Goal: Task Accomplishment & Management: Complete application form

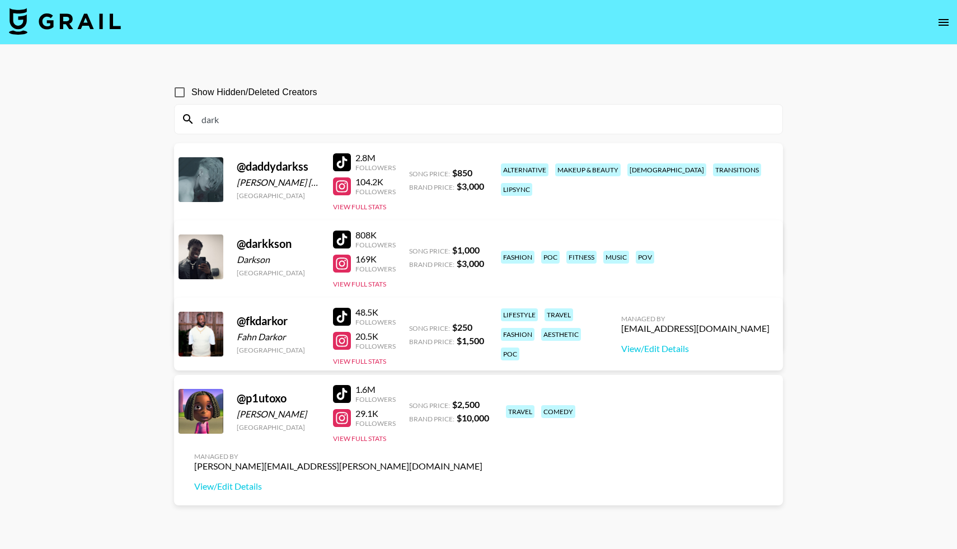
click at [937, 18] on icon "open drawer" at bounding box center [943, 22] width 13 height 13
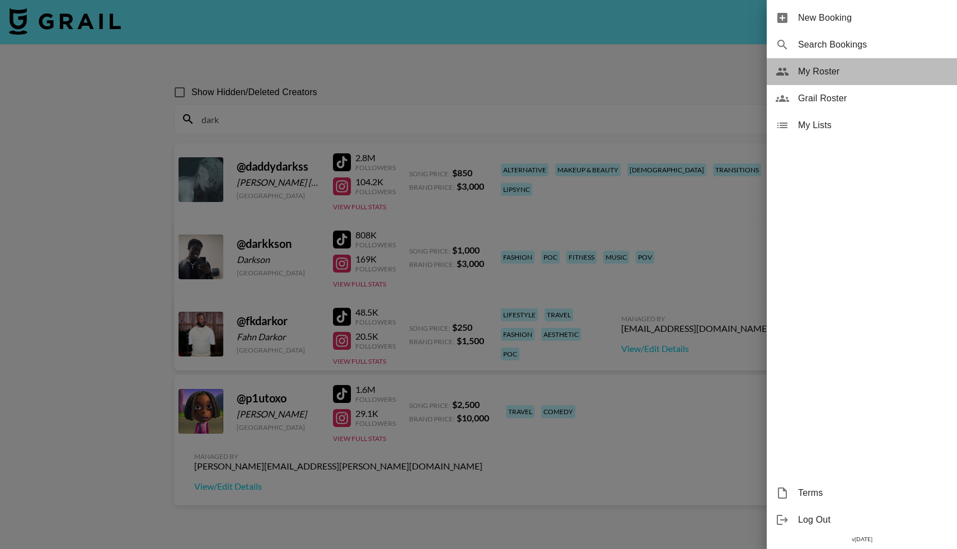
click at [819, 76] on span "My Roster" at bounding box center [873, 71] width 150 height 13
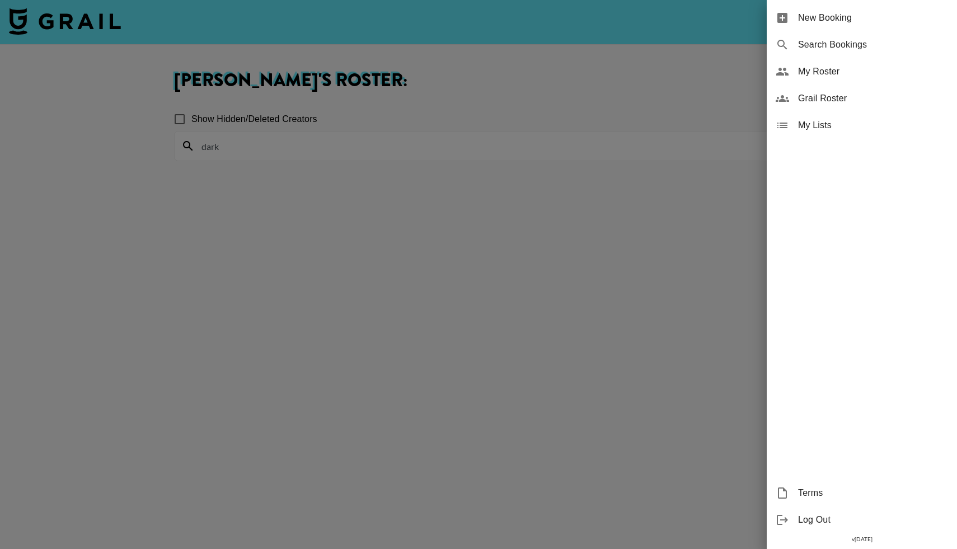
click at [248, 151] on div at bounding box center [478, 274] width 957 height 549
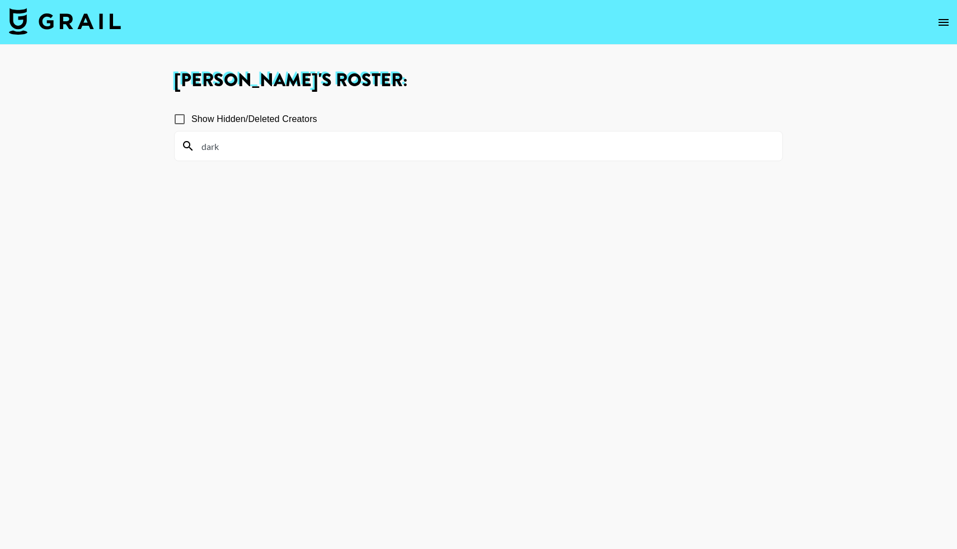
click at [225, 147] on input "dark" at bounding box center [485, 146] width 581 height 18
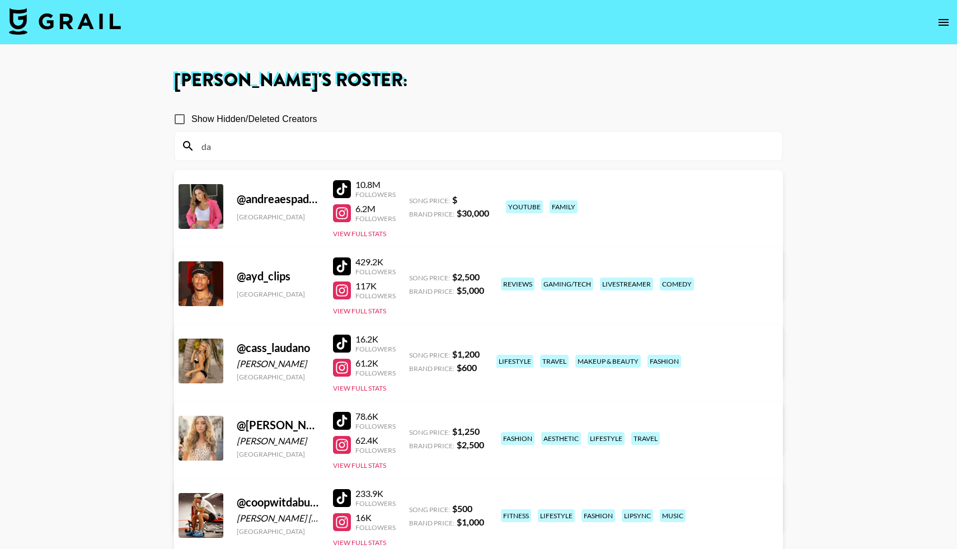
type input "d"
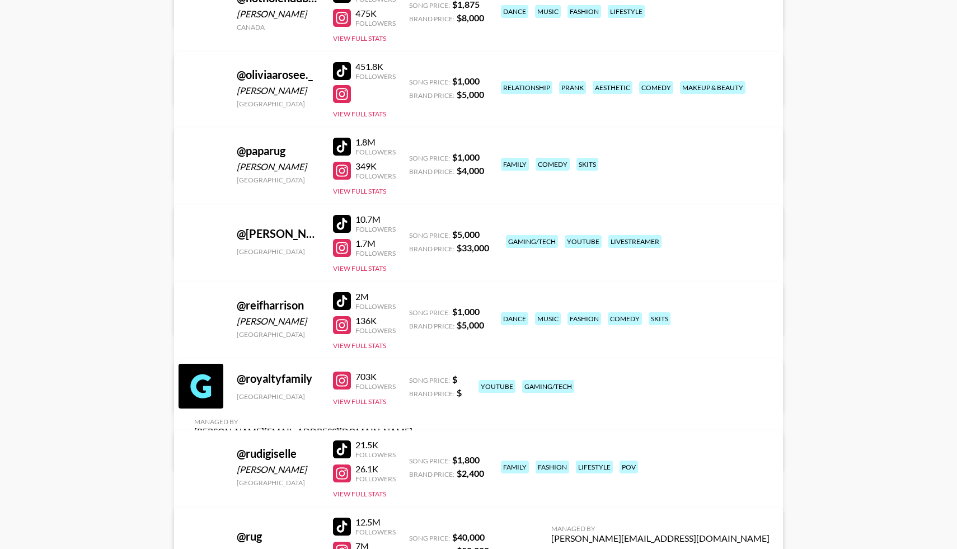
scroll to position [5602, 0]
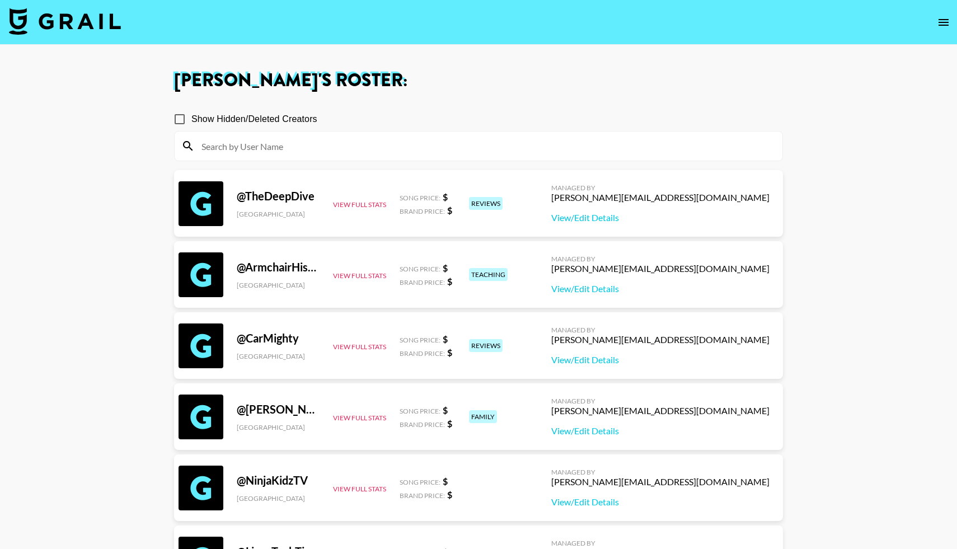
click at [351, 153] on input at bounding box center [485, 146] width 581 height 18
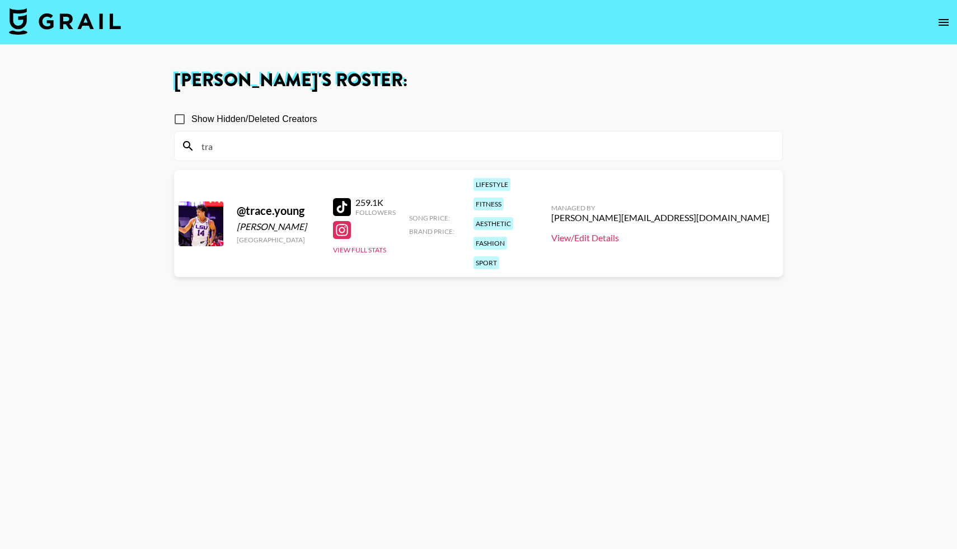
type input "tra"
click at [672, 232] on link "View/Edit Details" at bounding box center [660, 237] width 218 height 11
drag, startPoint x: 224, startPoint y: 145, endPoint x: 196, endPoint y: 141, distance: 28.9
click at [196, 142] on input "tra" at bounding box center [485, 146] width 581 height 18
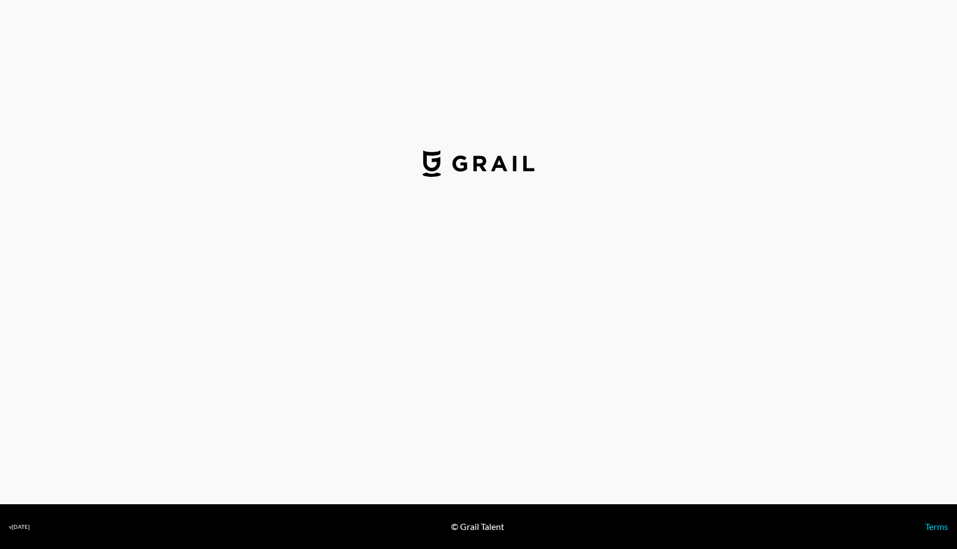
select select "USD"
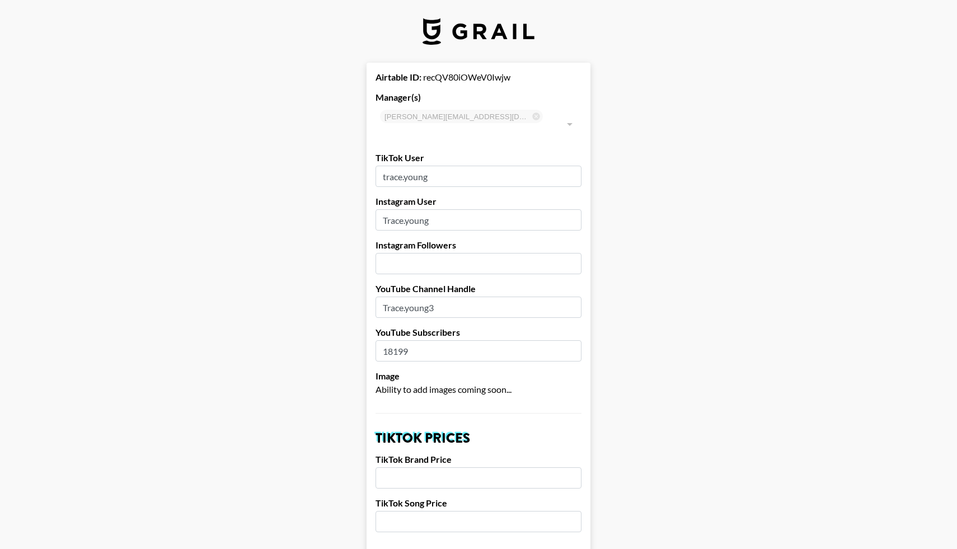
click at [405, 253] on input "number" at bounding box center [478, 263] width 206 height 21
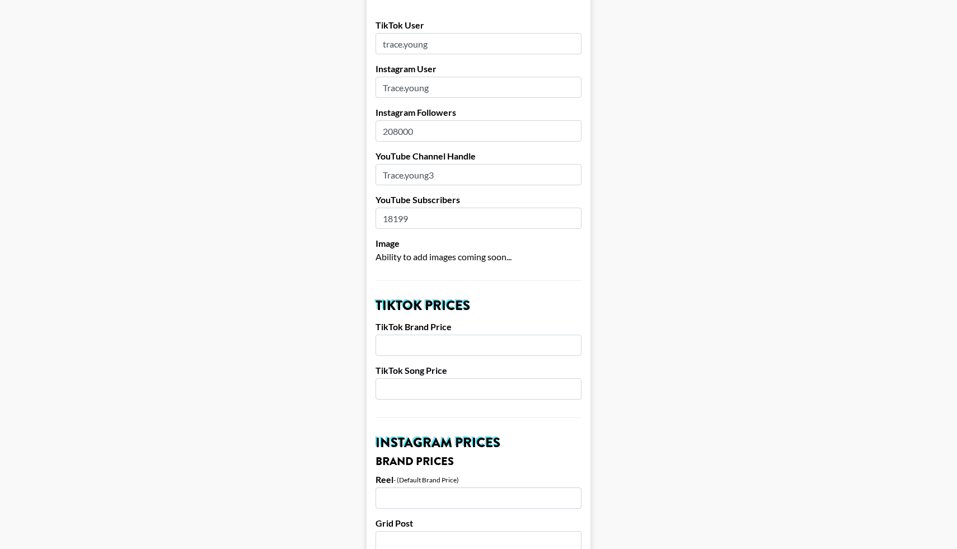
scroll to position [138, 0]
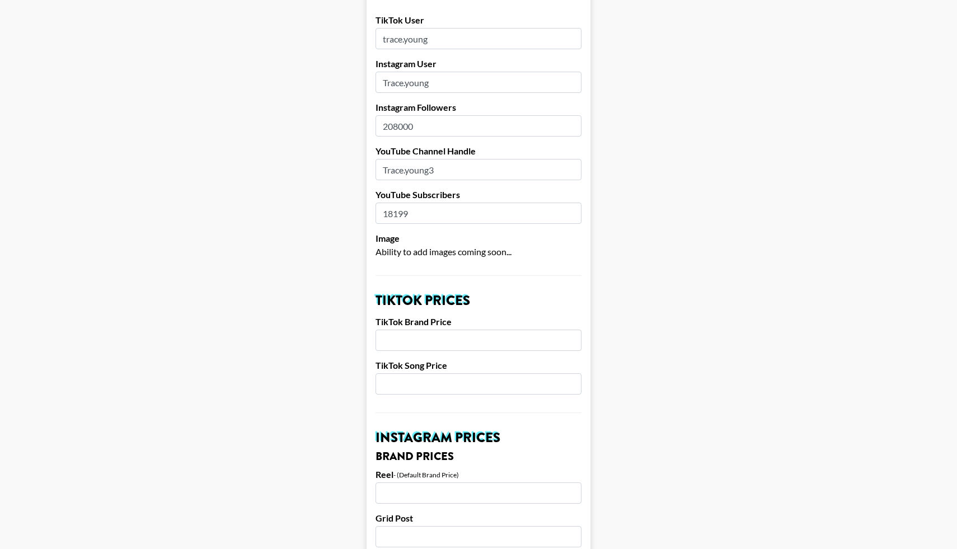
type input "208000"
click at [424, 330] on input "number" at bounding box center [478, 340] width 206 height 21
type input "15000"
click at [420, 373] on input "number" at bounding box center [478, 383] width 206 height 21
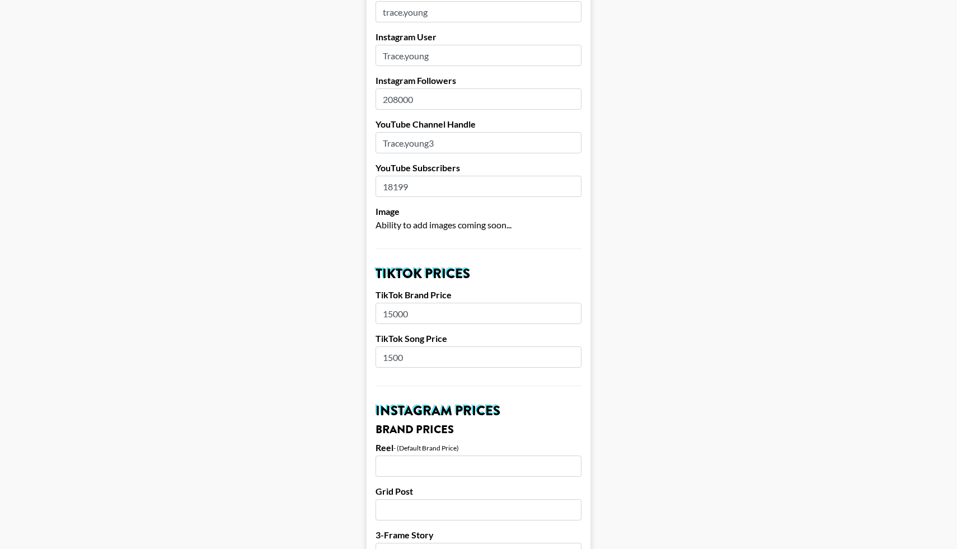
scroll to position [168, 0]
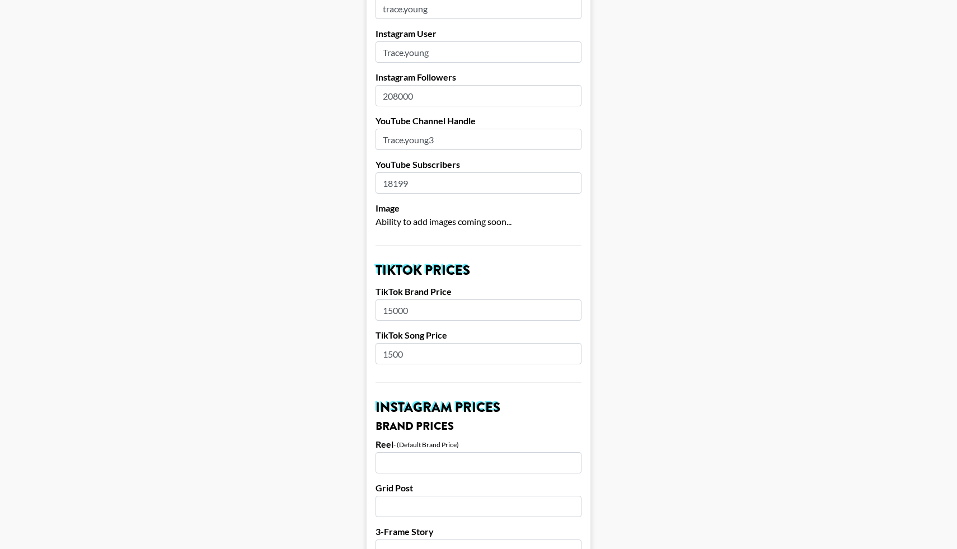
type input "1500"
click at [413, 452] on input "number" at bounding box center [478, 462] width 206 height 21
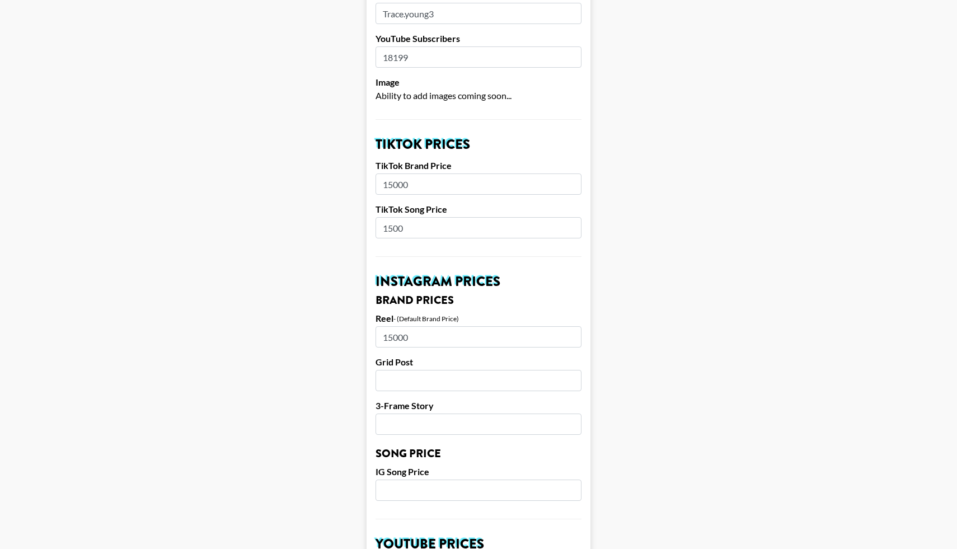
scroll to position [304, 0]
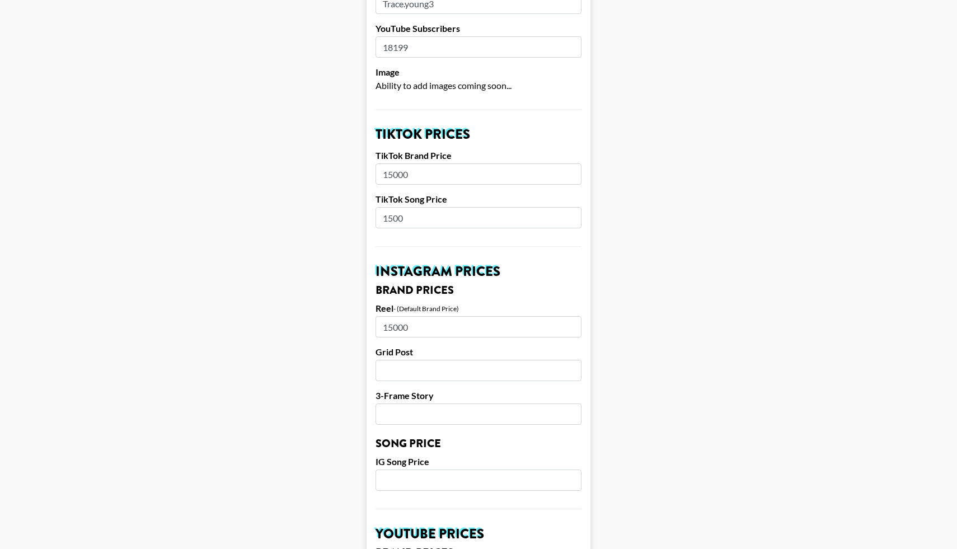
type input "15000"
click at [414, 360] on input "number" at bounding box center [478, 370] width 206 height 21
type input "15000"
click at [413, 403] on input "number" at bounding box center [478, 413] width 206 height 21
type input "1500"
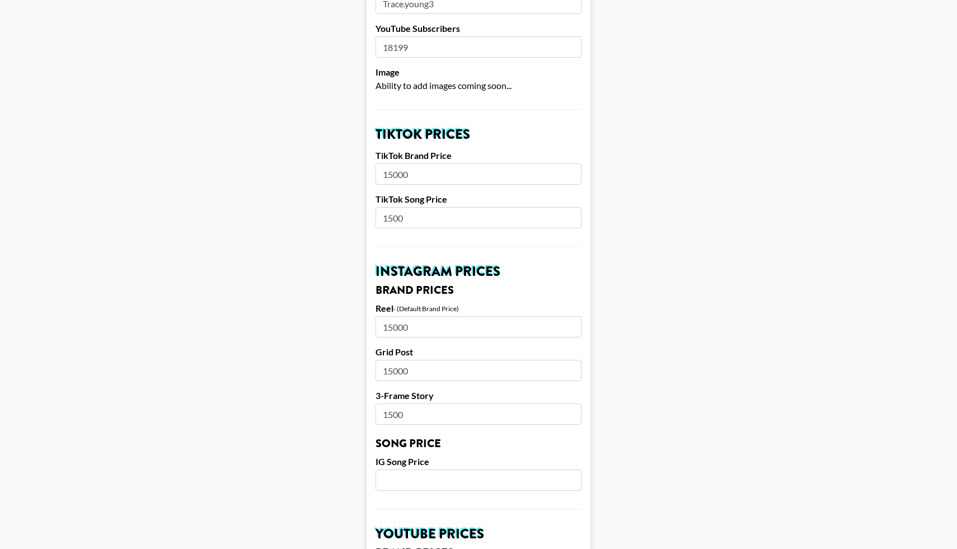
click at [415, 469] on input "number" at bounding box center [478, 479] width 206 height 21
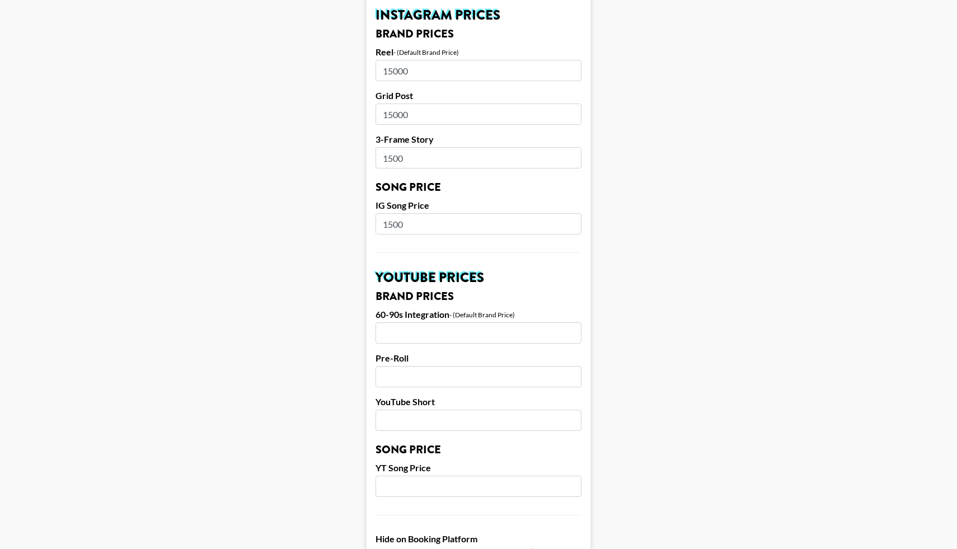
scroll to position [562, 0]
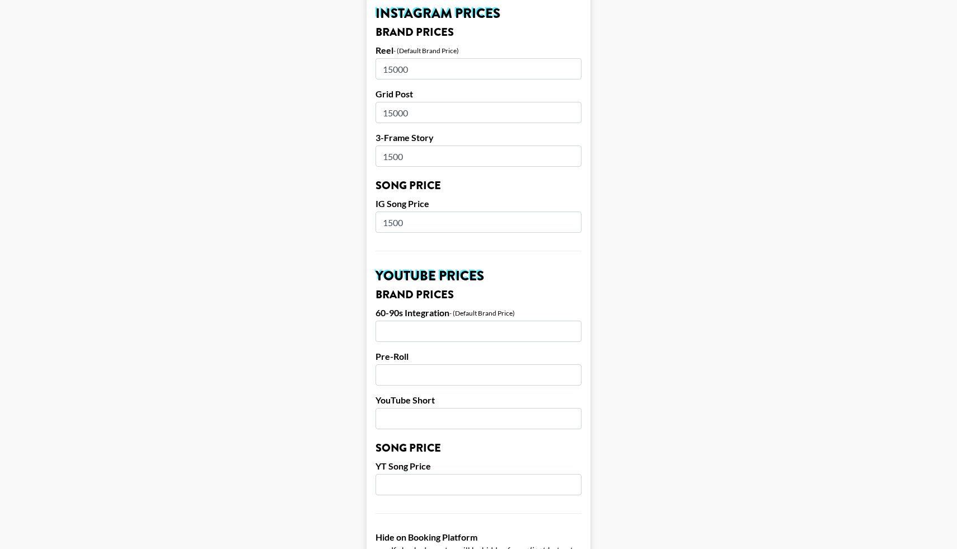
type input "1500"
click at [400, 408] on input "number" at bounding box center [478, 418] width 206 height 21
type input "15000"
click at [403, 474] on input "number" at bounding box center [478, 484] width 206 height 21
type input "1500"
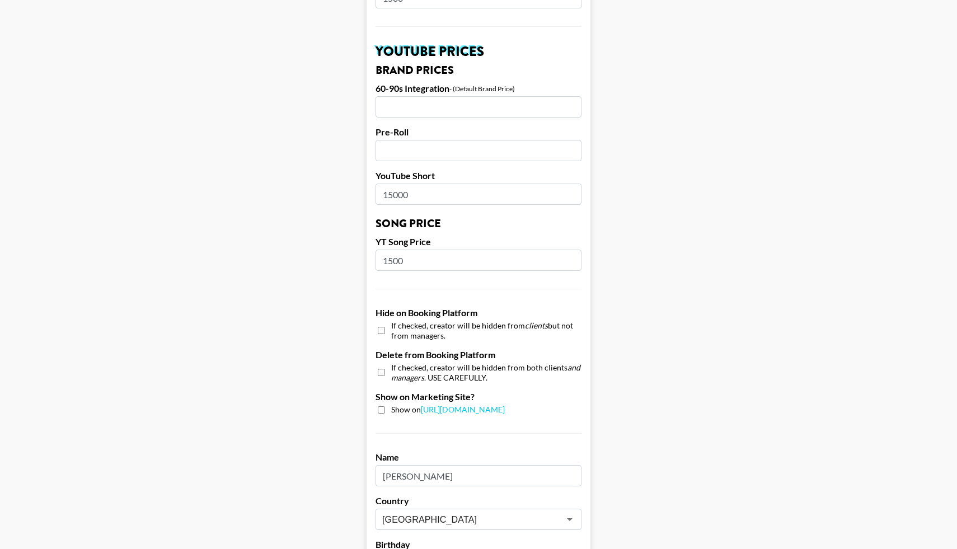
scroll to position [793, 0]
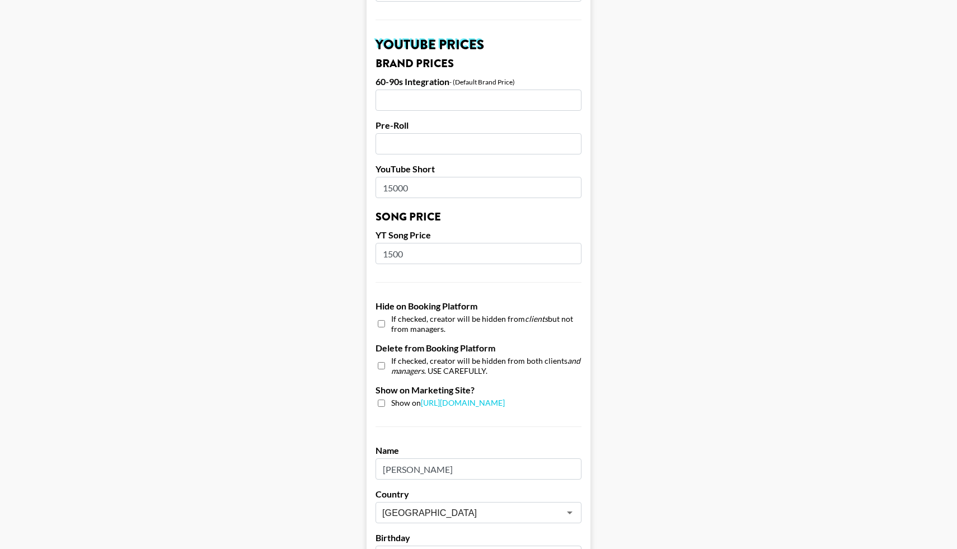
click at [380, 399] on input "checkbox" at bounding box center [381, 402] width 7 height 7
checkbox input "true"
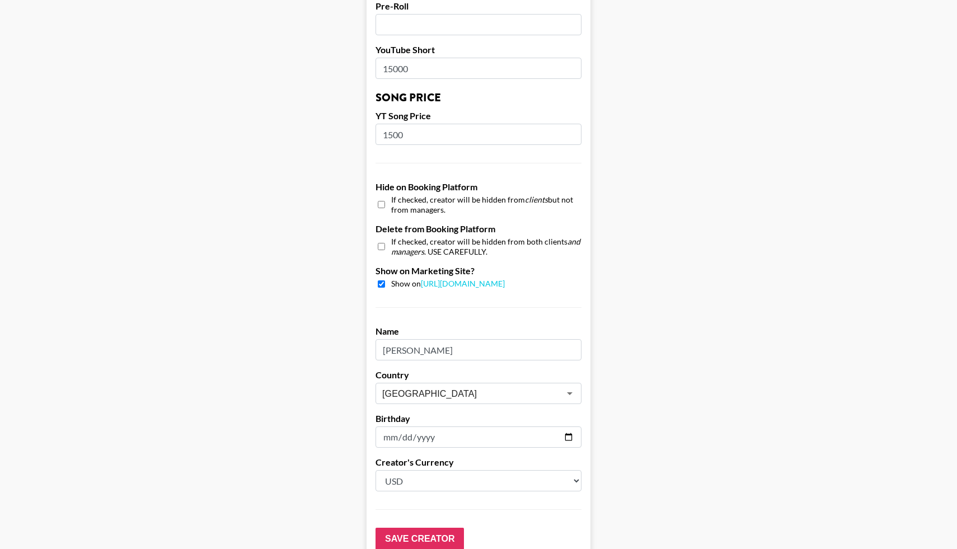
scroll to position [969, 0]
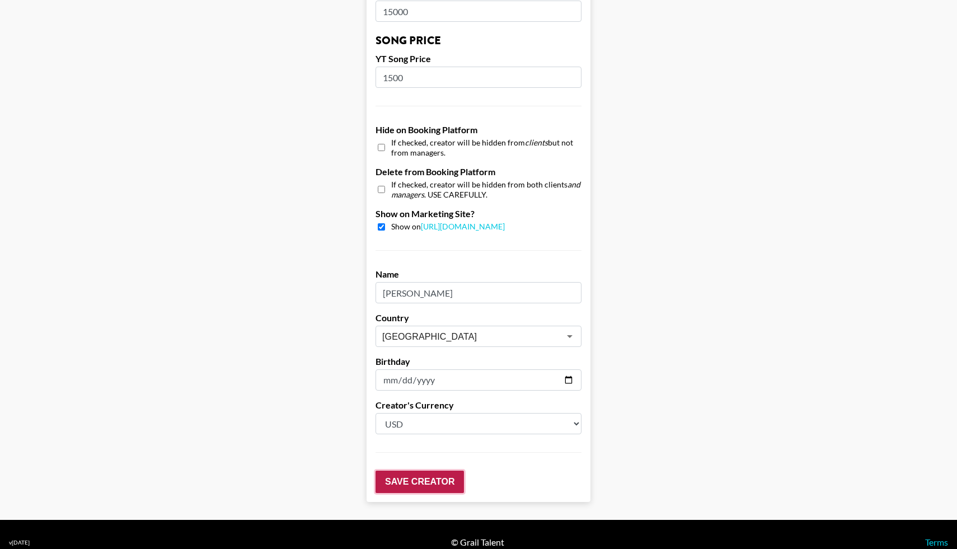
click at [407, 471] on input "Save Creator" at bounding box center [419, 482] width 88 height 22
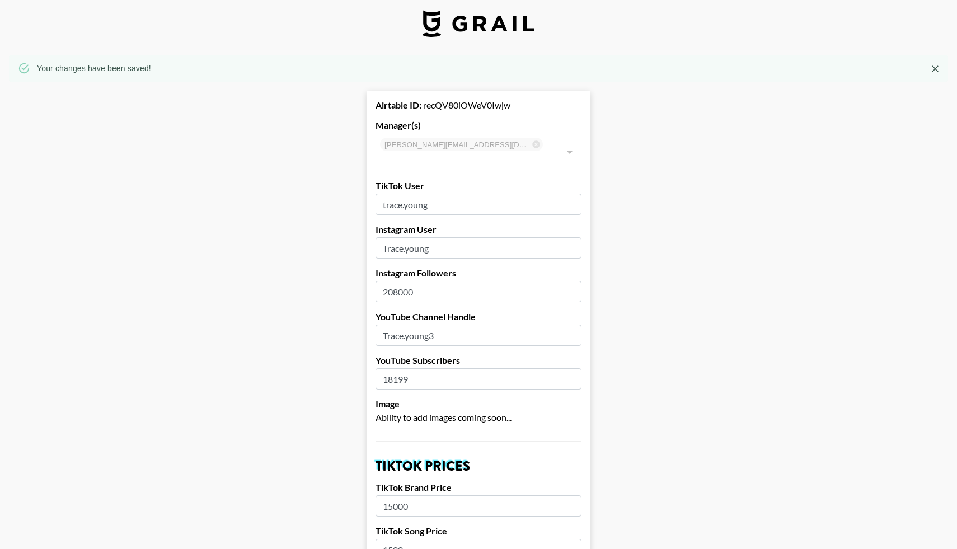
scroll to position [0, 0]
